Goal: Task Accomplishment & Management: Manage account settings

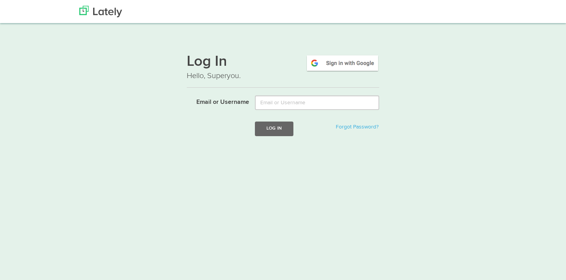
type input "SmartHouseGeo"
click at [267, 125] on button "Log In" at bounding box center [274, 129] width 39 height 14
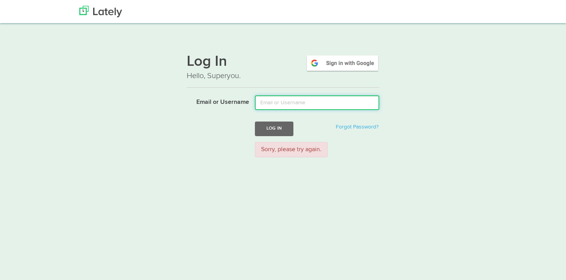
click at [291, 102] on input "Email or Username" at bounding box center [317, 103] width 124 height 15
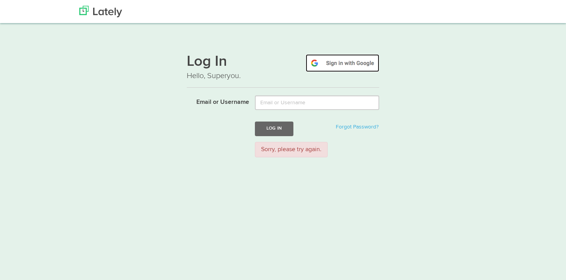
click at [345, 64] on img at bounding box center [343, 63] width 74 height 18
click at [309, 122] on div "Log In Forgot Password?" at bounding box center [317, 129] width 136 height 14
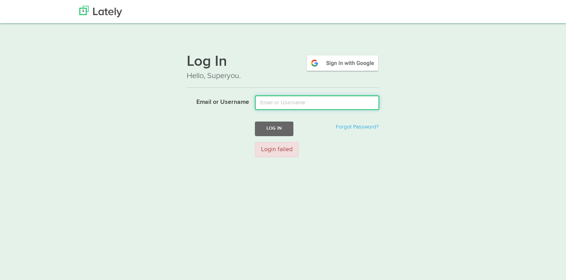
click at [309, 107] on input "Email or Username" at bounding box center [317, 103] width 124 height 15
type input "SmartHouseGeo"
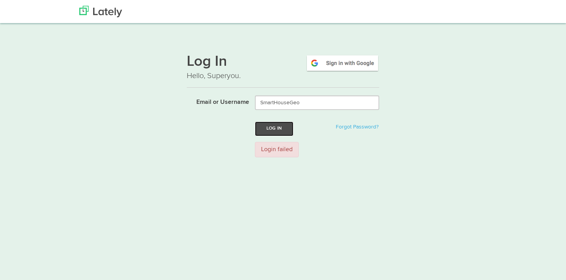
click at [277, 129] on button "Log In" at bounding box center [274, 129] width 39 height 14
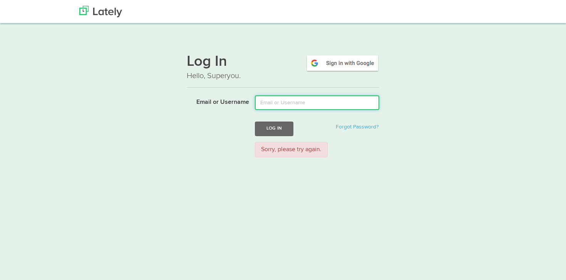
click at [271, 97] on input "Email or Username" at bounding box center [317, 103] width 124 height 15
click at [421, 140] on div "Log In Hello, Superyou. Email or Username Log In Forgot Password? Sorry, please…" at bounding box center [283, 105] width 466 height 117
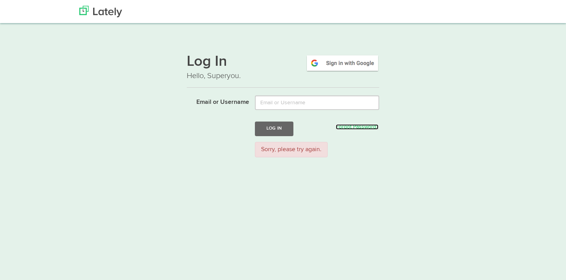
click at [367, 124] on link "Forgot Password?" at bounding box center [357, 126] width 43 height 5
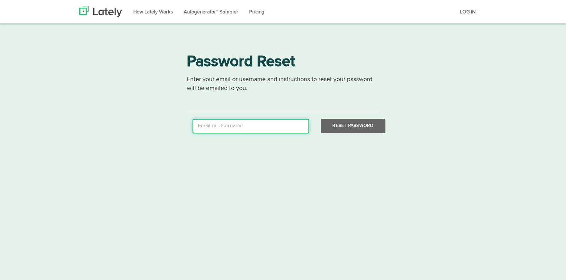
click at [231, 124] on input "email" at bounding box center [251, 126] width 117 height 15
type input "smarthouse13.marketing@gmail.com"
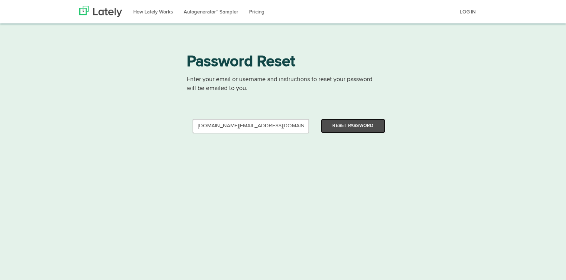
click at [358, 124] on button "Reset Password" at bounding box center [353, 126] width 64 height 14
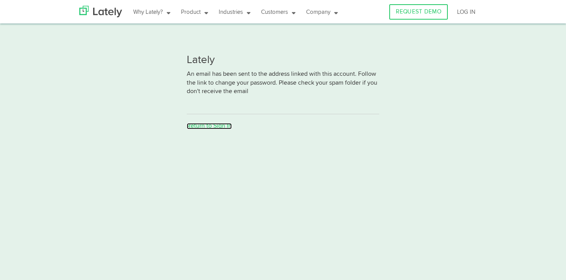
click at [210, 129] on link "Return to Sign In" at bounding box center [209, 126] width 45 height 6
